Goal: Information Seeking & Learning: Learn about a topic

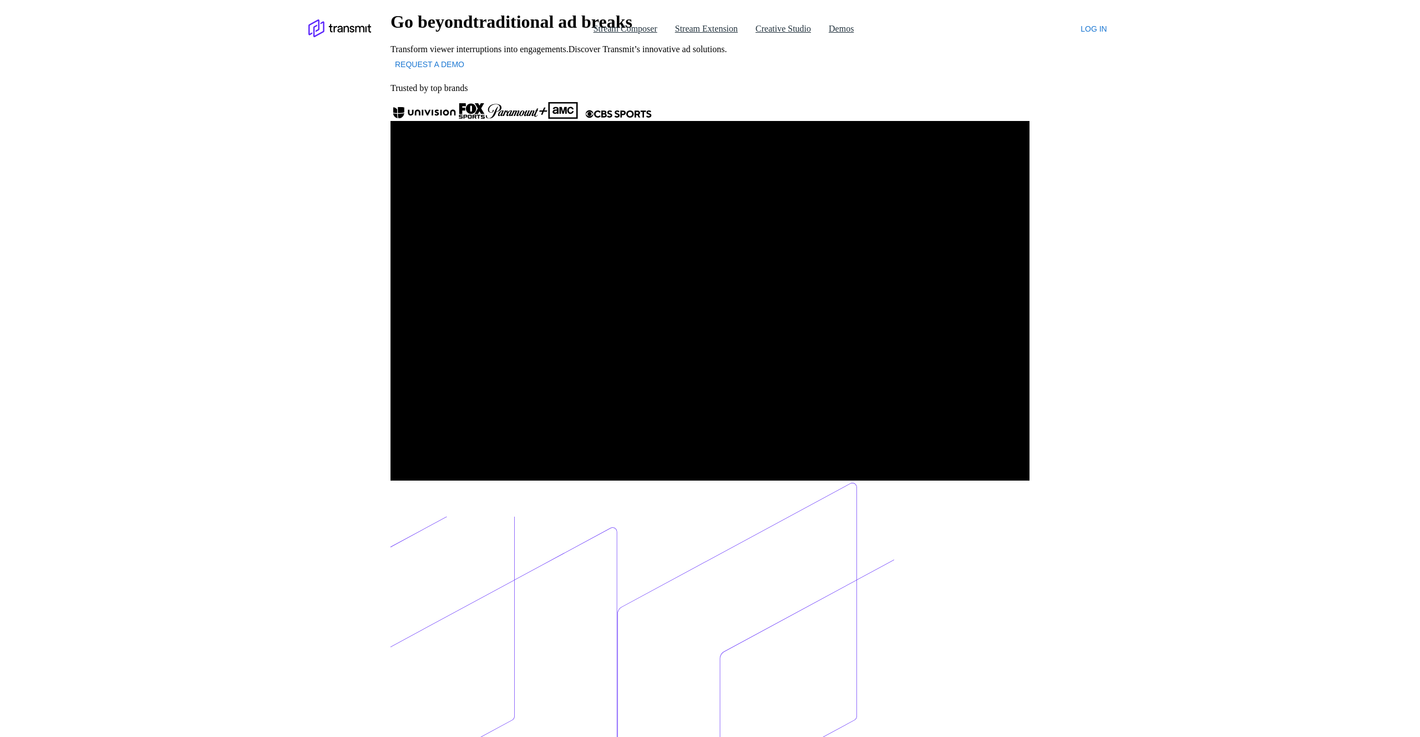
click at [1030, 74] on div "Go beyond traditional ad breaks Transform viewer interruptions into engagements…" at bounding box center [710, 43] width 639 height 63
click at [680, 24] on link "Stream Extension" at bounding box center [706, 29] width 63 height 10
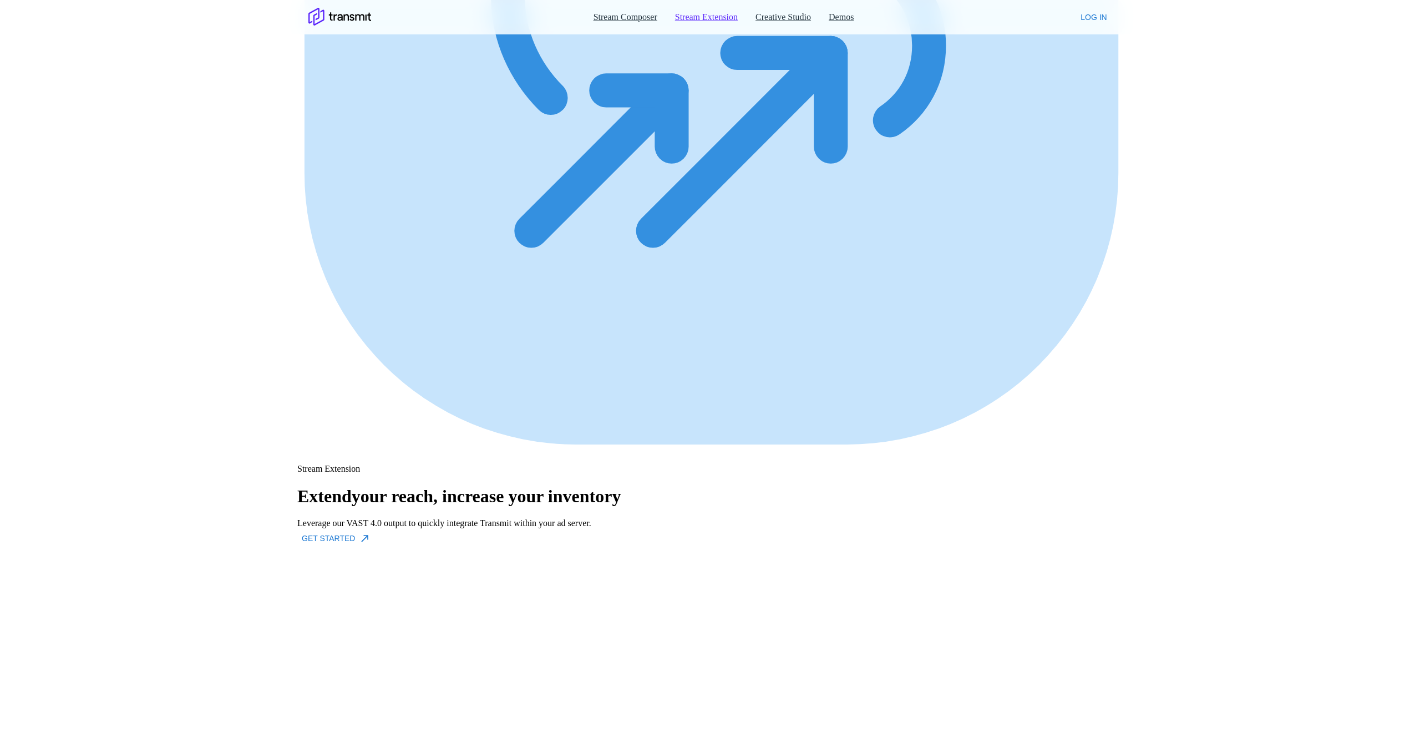
scroll to position [354, 0]
drag, startPoint x: 656, startPoint y: 409, endPoint x: 656, endPoint y: 389, distance: 20.5
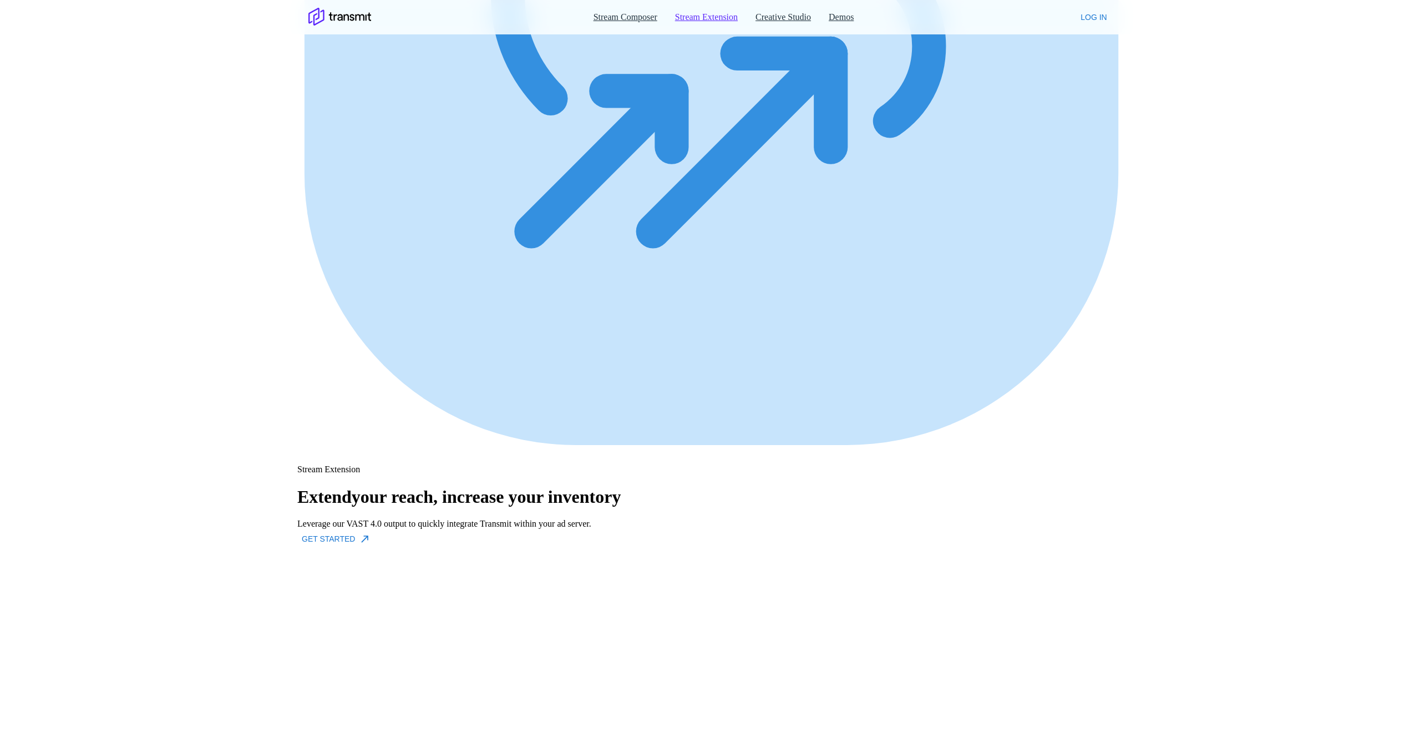
drag, startPoint x: 636, startPoint y: 239, endPoint x: 639, endPoint y: 252, distance: 13.6
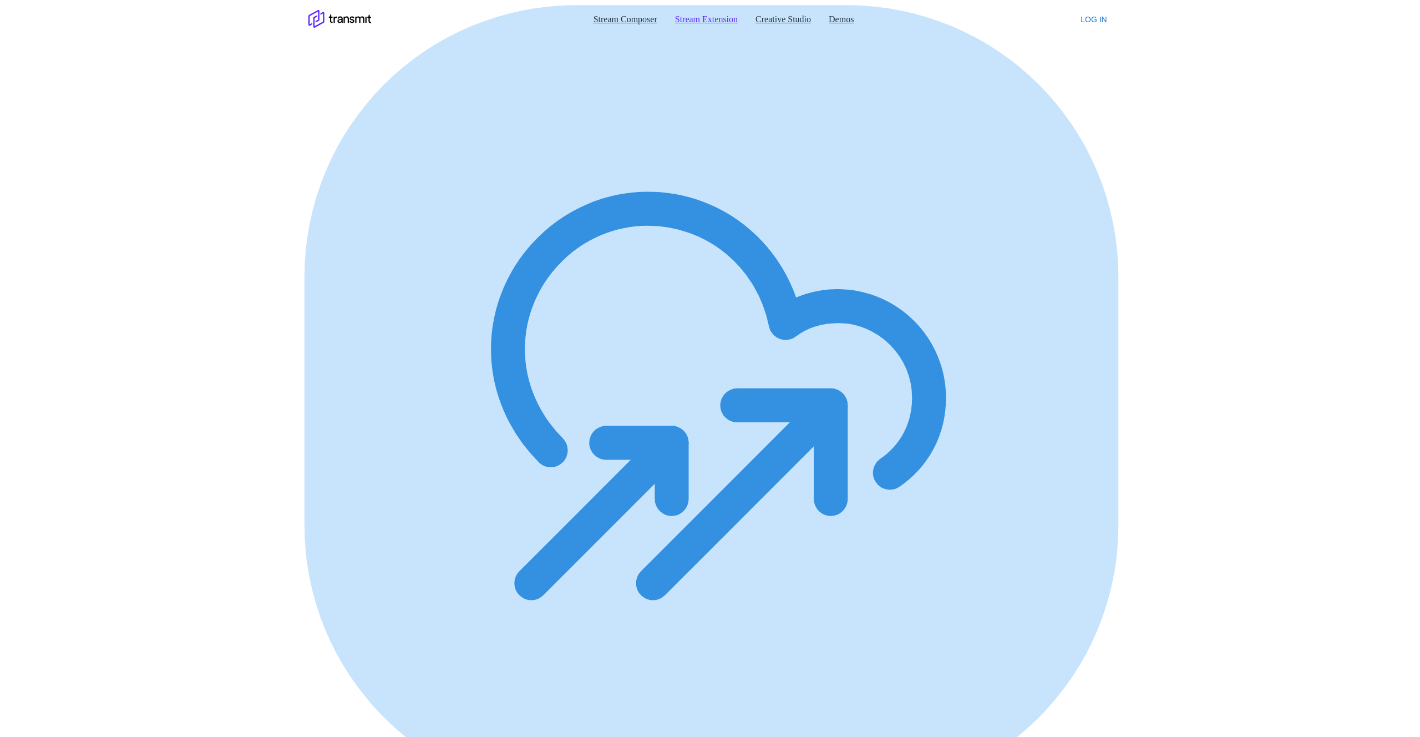
scroll to position [0, 0]
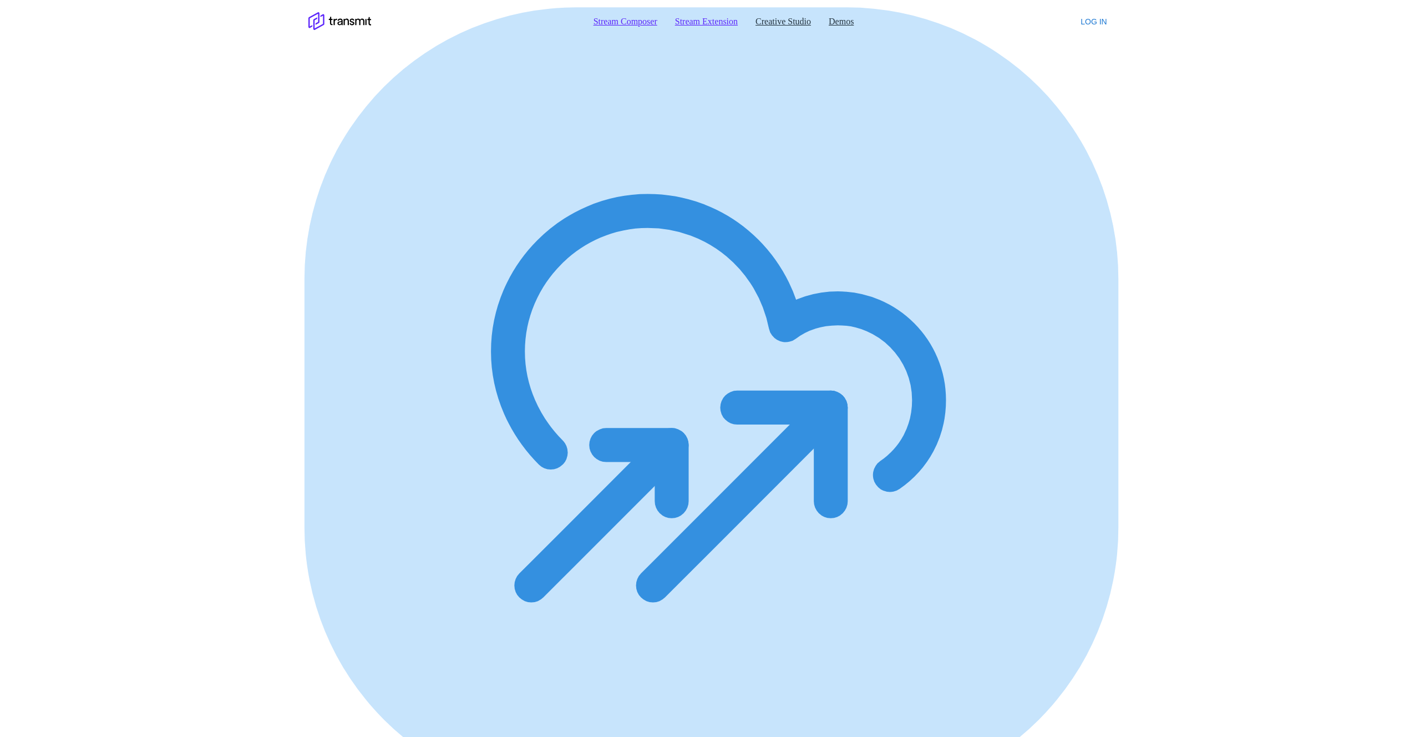
click at [606, 19] on link "Stream Composer" at bounding box center [626, 22] width 64 height 10
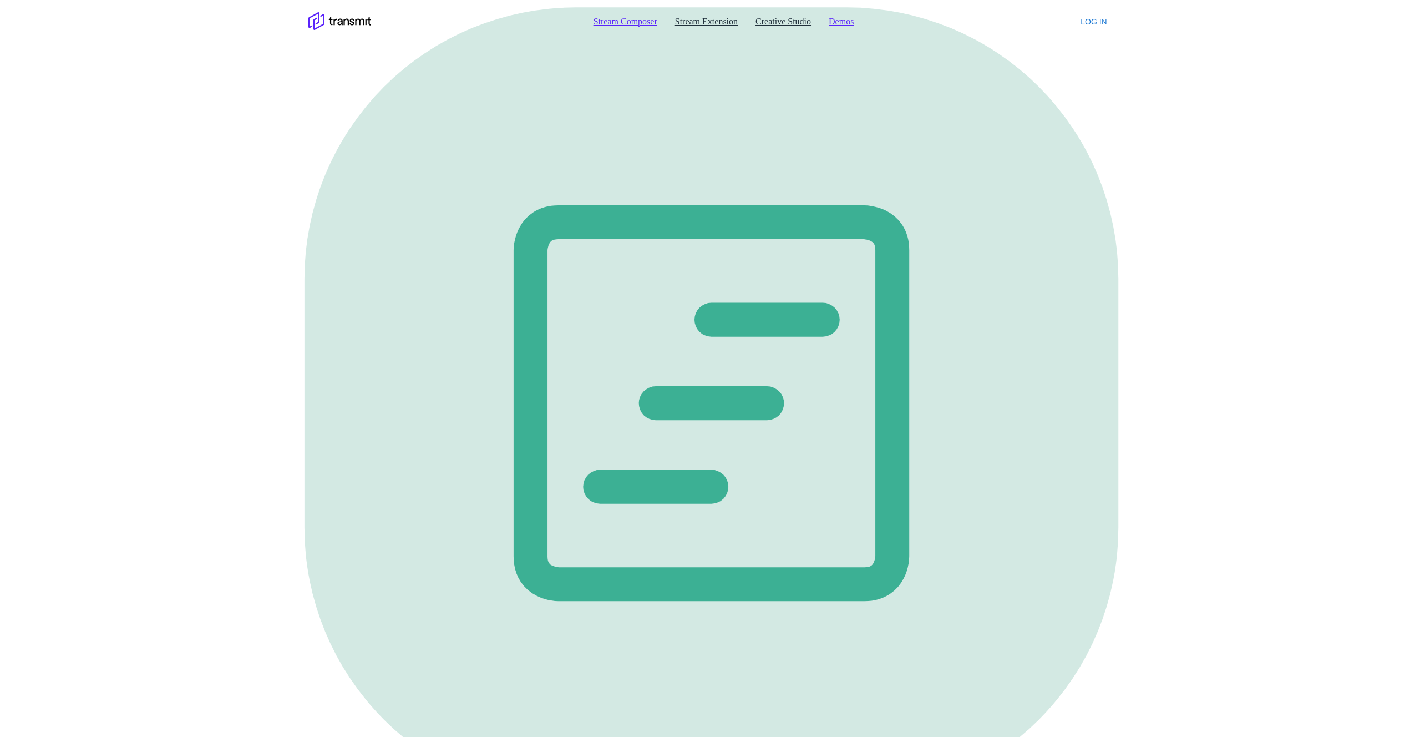
click at [840, 17] on link "Demos" at bounding box center [841, 22] width 25 height 10
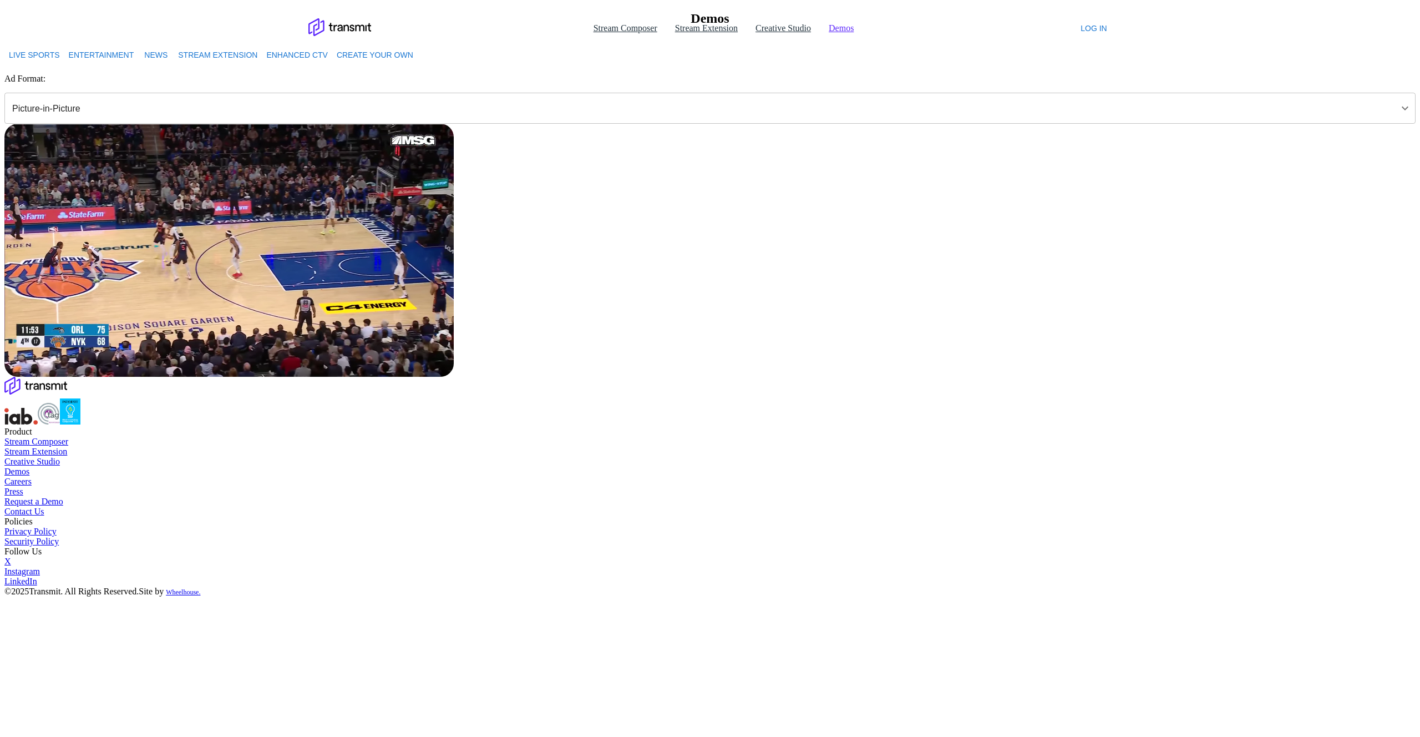
click at [139, 65] on button "Entertainment" at bounding box center [101, 55] width 74 height 21
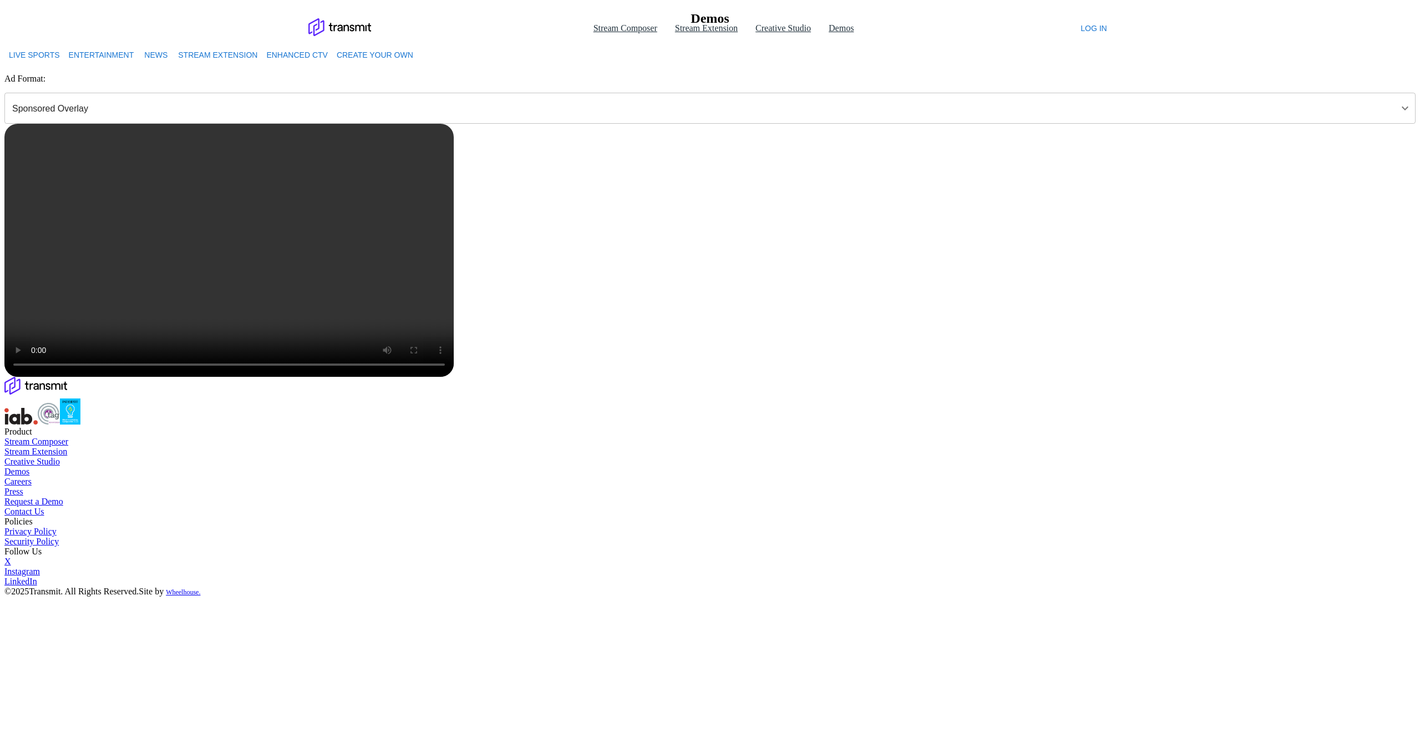
click at [174, 65] on button "News" at bounding box center [156, 55] width 36 height 21
click at [262, 65] on button "Stream Extension" at bounding box center [218, 55] width 88 height 21
type input "Game Day Highlighter"
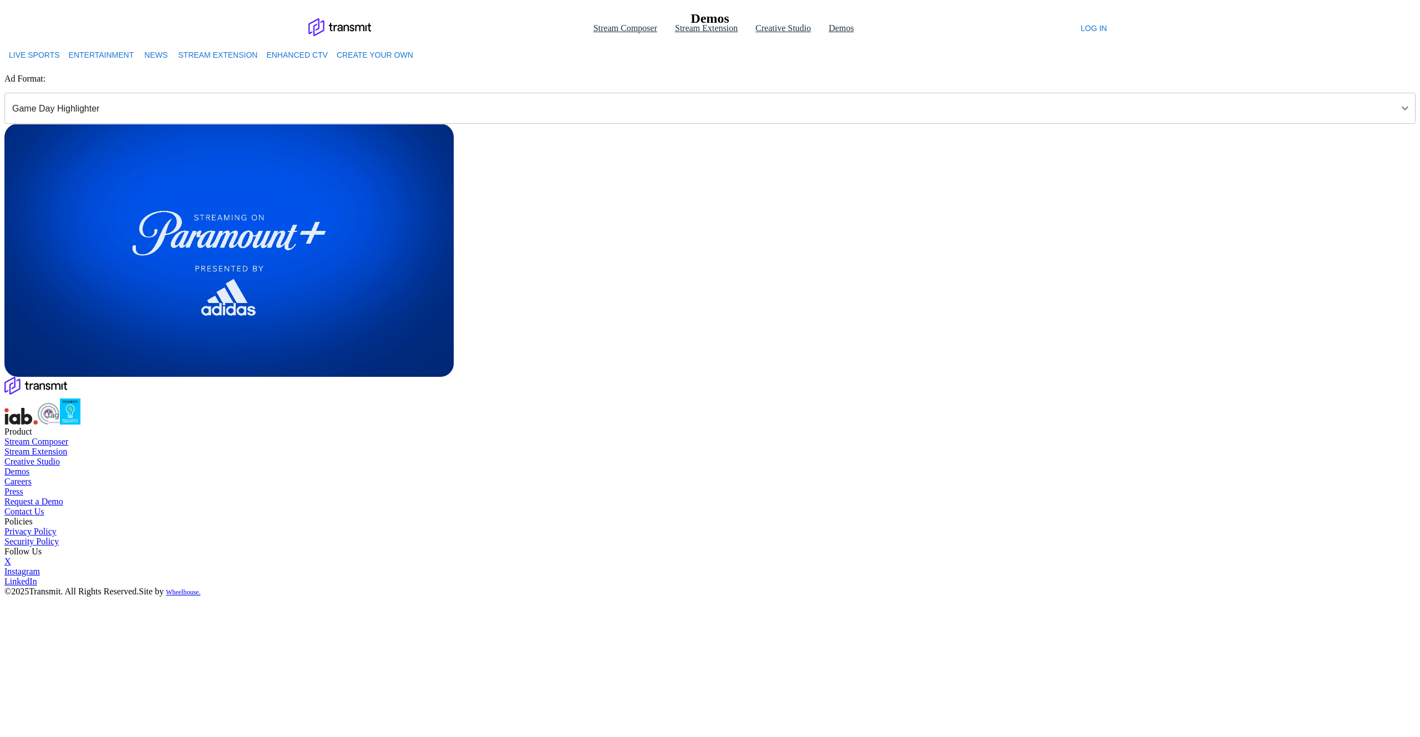
click at [413, 62] on span "Create your own" at bounding box center [375, 55] width 77 height 14
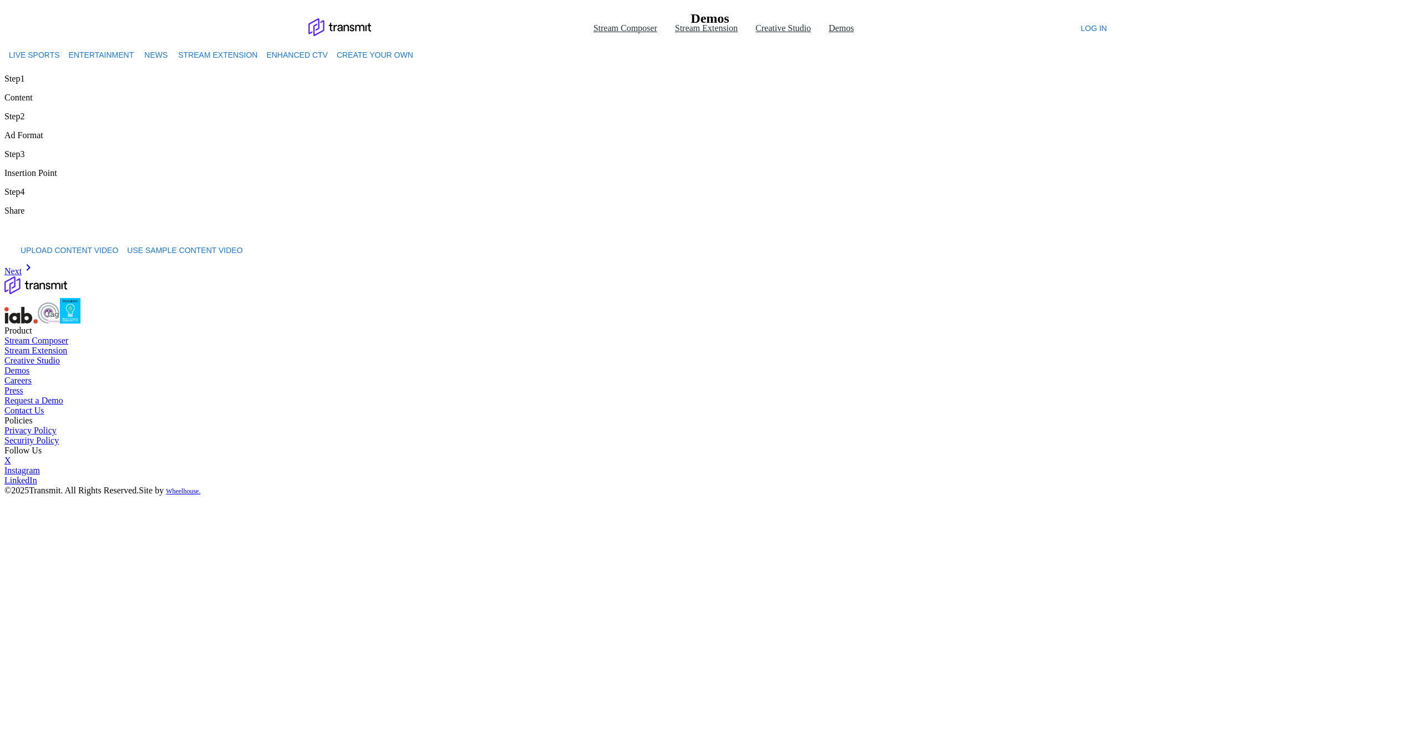
click at [343, 18] on icon at bounding box center [339, 27] width 63 height 19
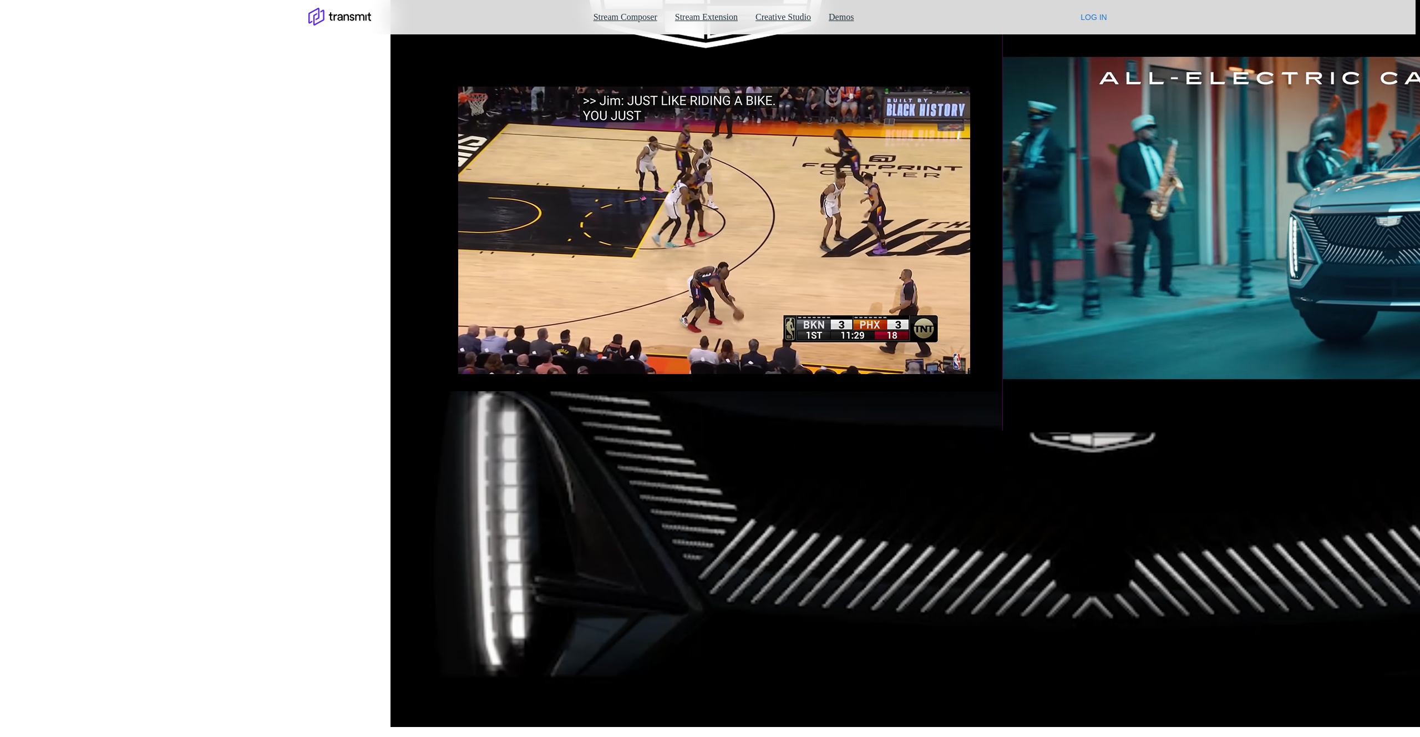
scroll to position [2335, 0]
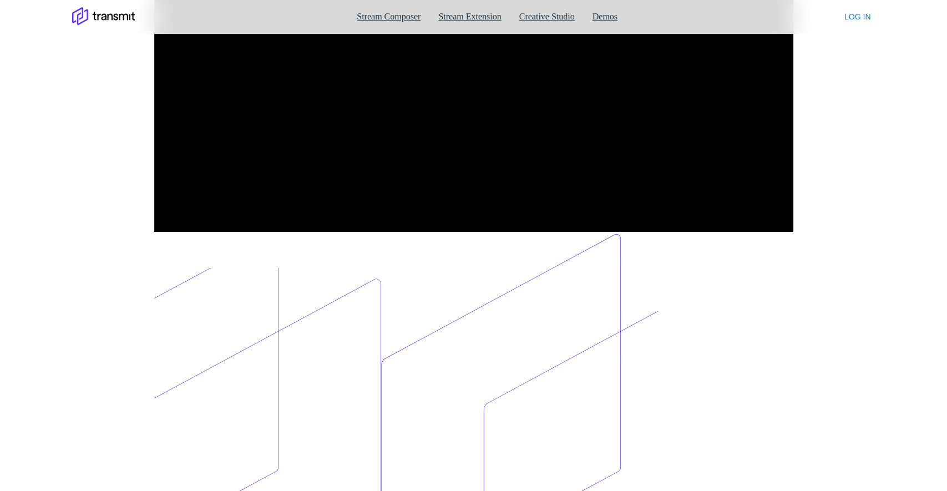
scroll to position [248, 0]
click at [862, 21] on button "Log in" at bounding box center [858, 17] width 36 height 21
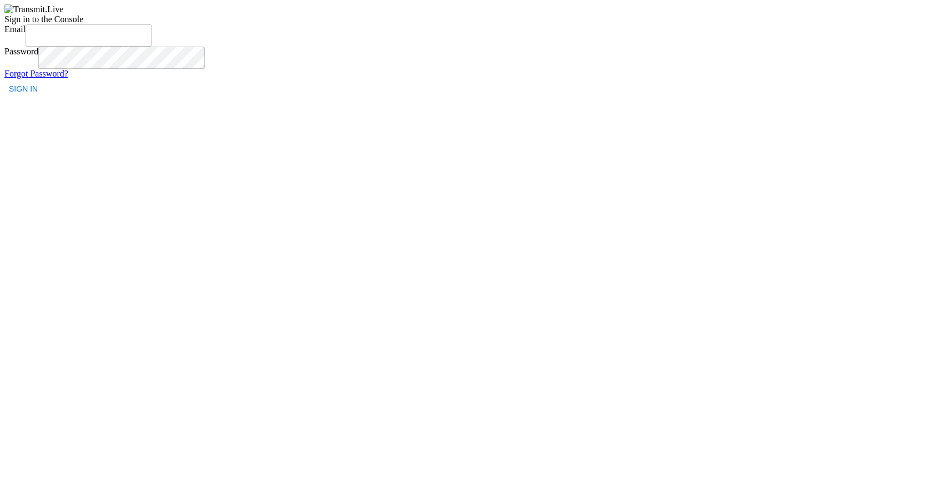
click at [152, 47] on input "Email" at bounding box center [89, 35] width 126 height 22
click at [681, 99] on div "Sign in to the Console Email ​ Password ​ Forgot Password? Sign In" at bounding box center [473, 51] width 938 height 95
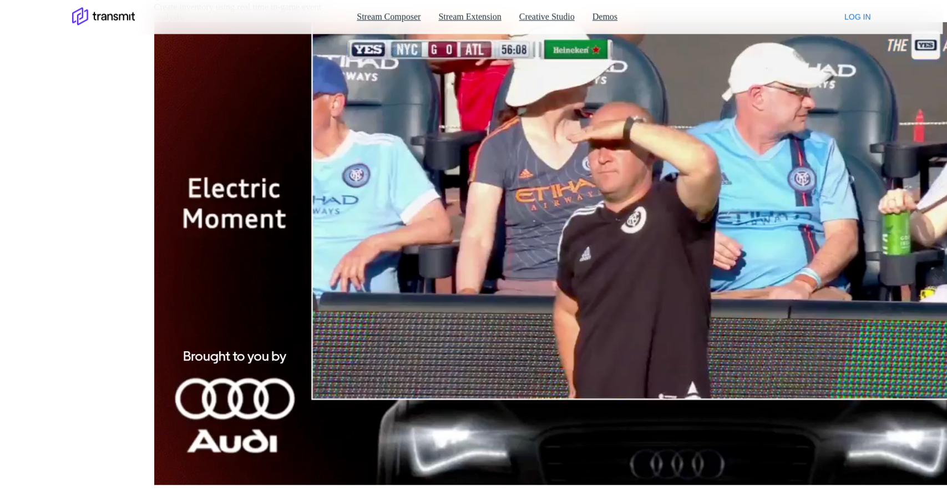
scroll to position [3875, 0]
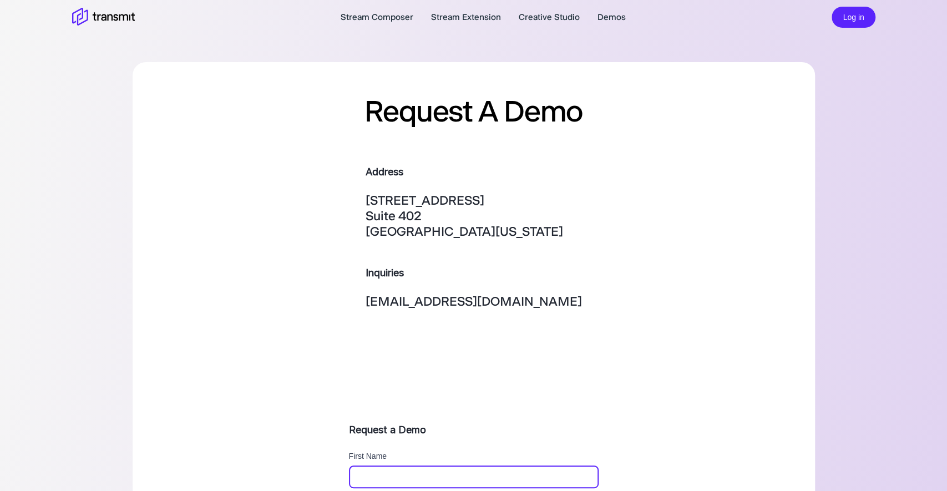
click at [103, 17] on icon at bounding box center [103, 17] width 63 height 19
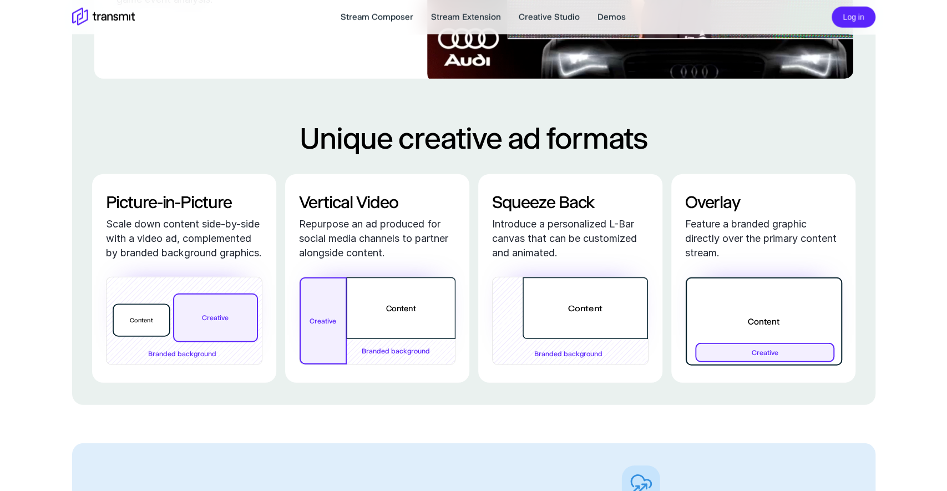
scroll to position [1911, 0]
